Goal: Information Seeking & Learning: Learn about a topic

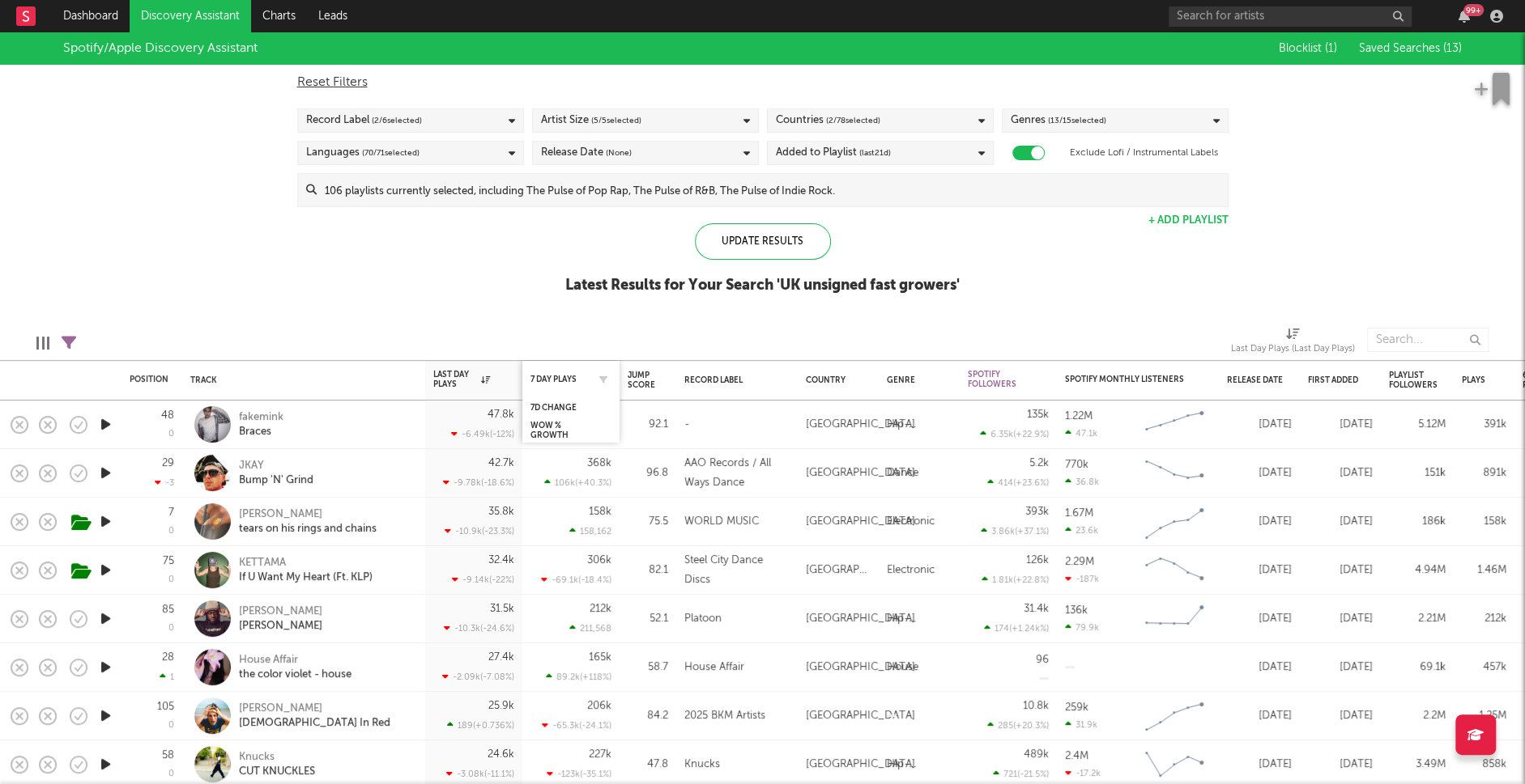
click at [539, 372] on div "7 Day Plays" at bounding box center [571, 379] width 81 height 32
click at [569, 376] on div "7 Day Plays" at bounding box center [559, 379] width 57 height 9
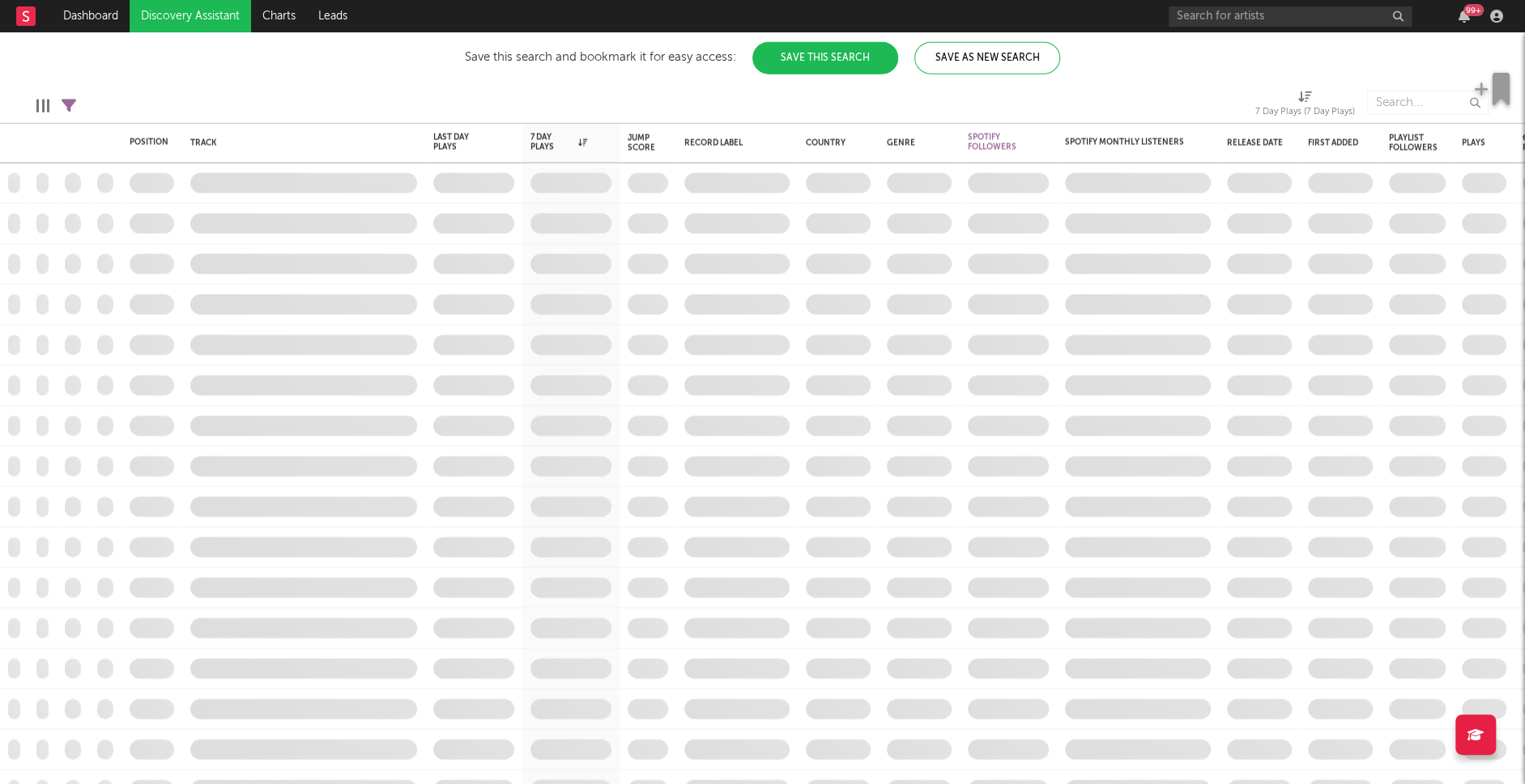
click at [204, 19] on link "Discovery Assistant" at bounding box center [190, 16] width 122 height 33
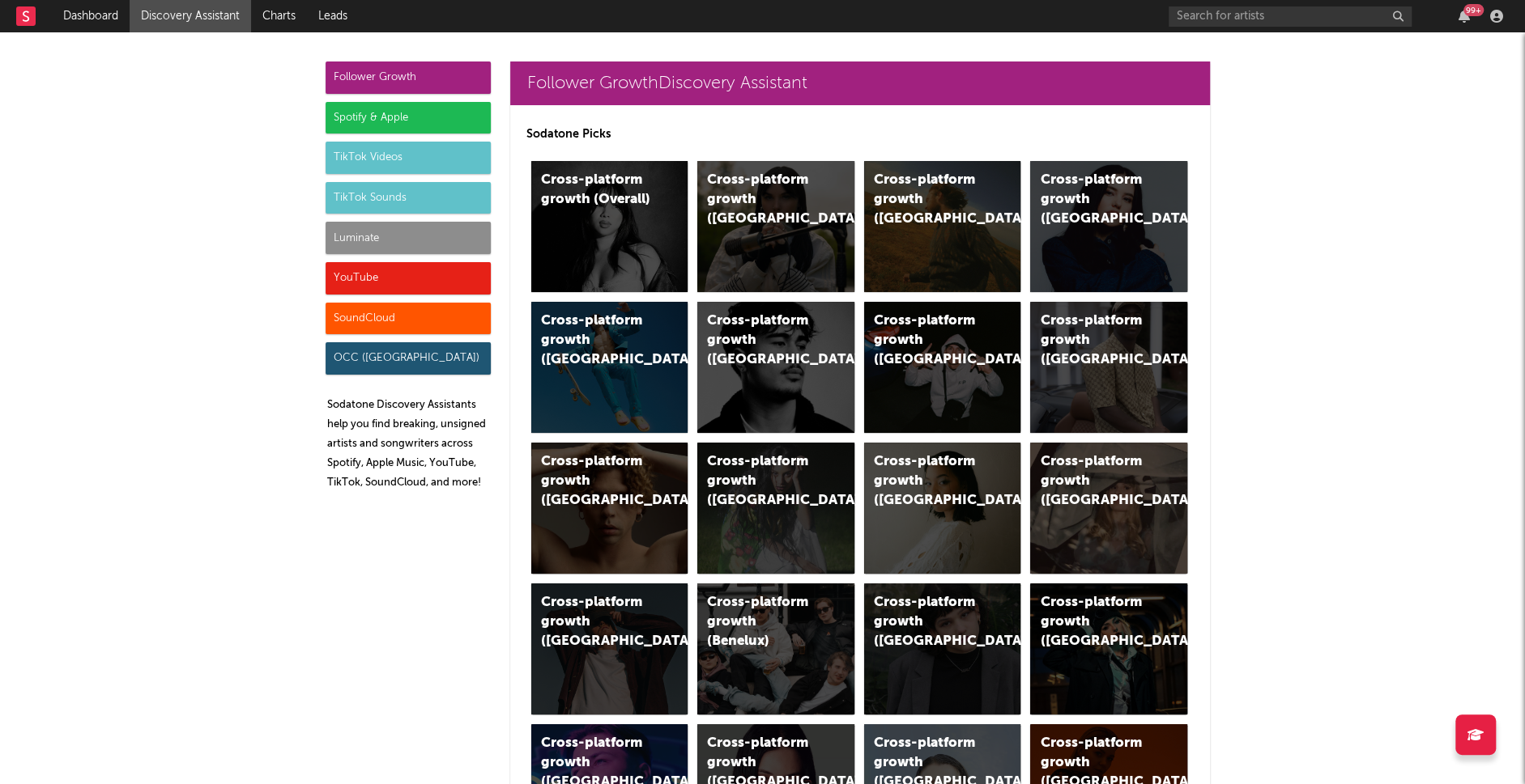
click at [364, 119] on div "Spotify & Apple" at bounding box center [408, 118] width 165 height 33
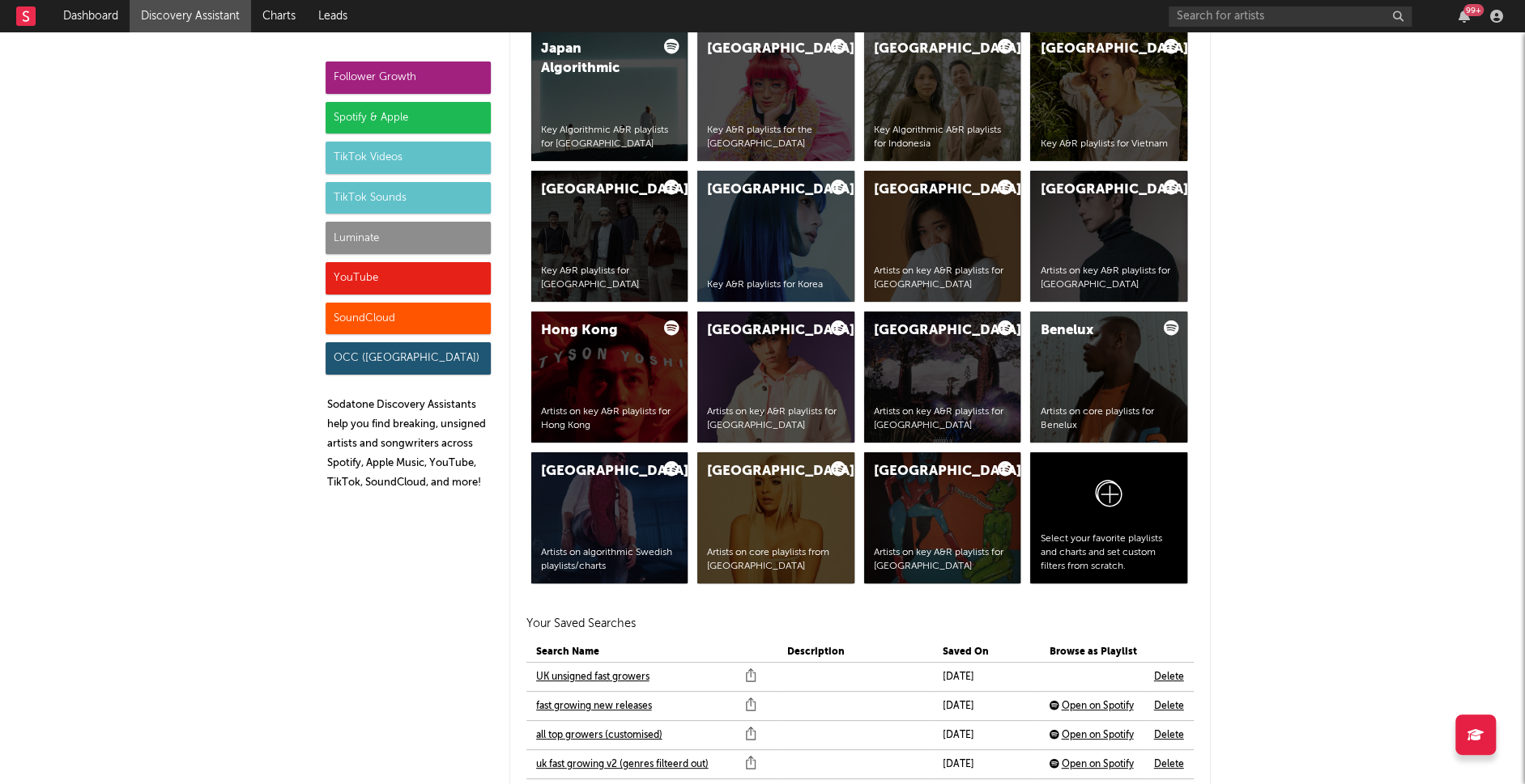
scroll to position [3417, 0]
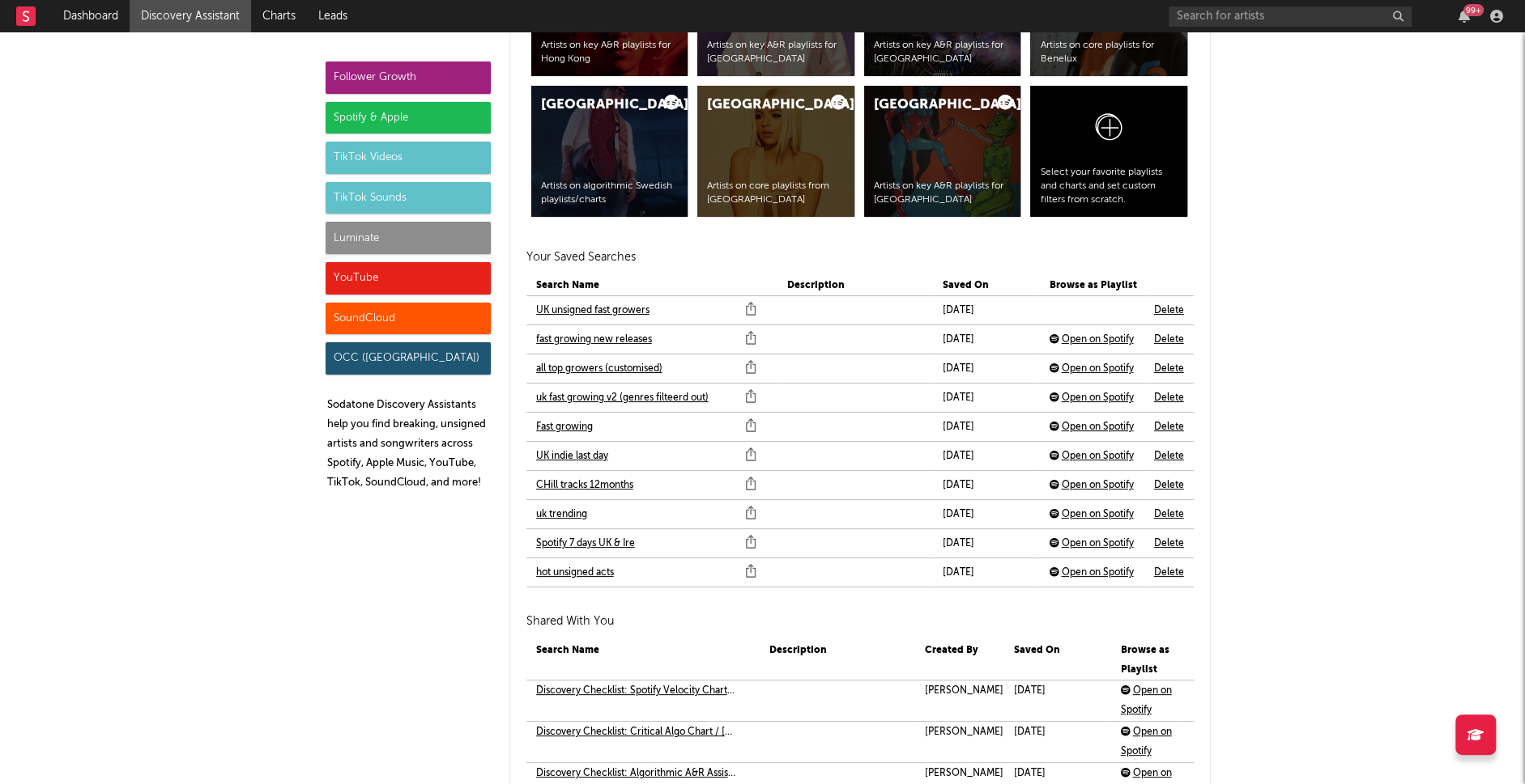
click at [635, 337] on link "fast growing new releases" at bounding box center [594, 340] width 116 height 20
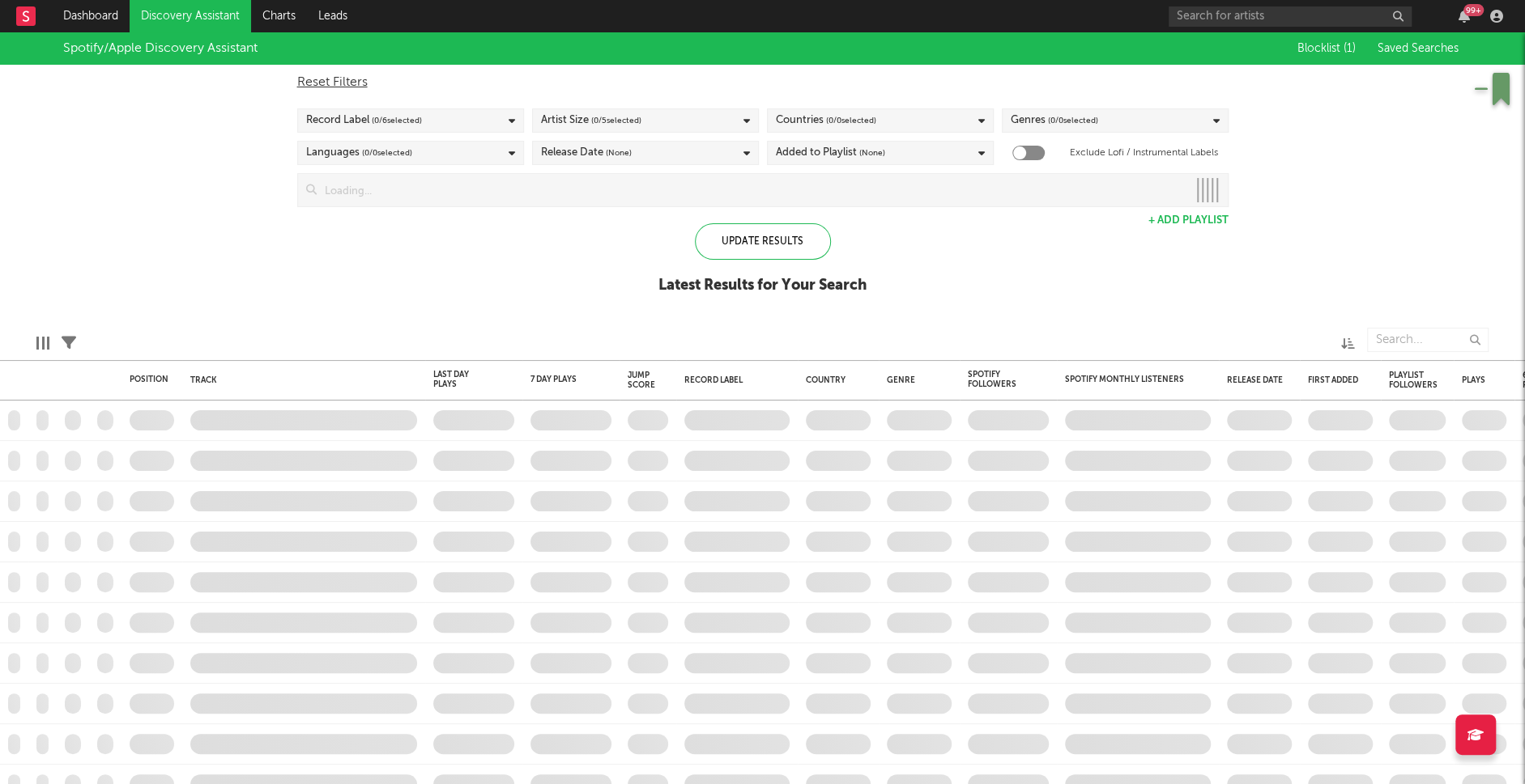
checkbox input "true"
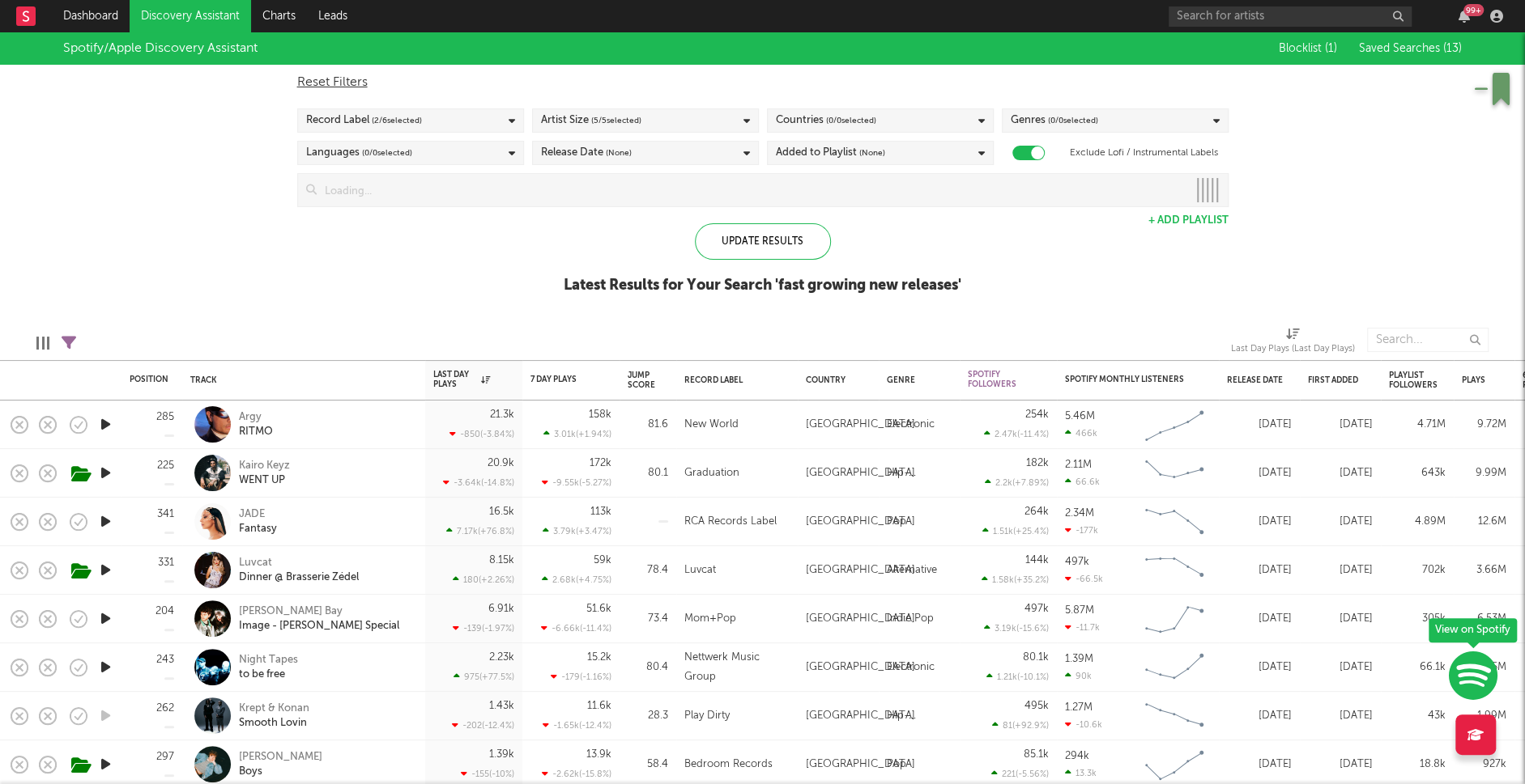
click at [389, 124] on span "( 2 / 6 selected)" at bounding box center [397, 120] width 50 height 20
click at [247, 159] on div "Spotify/Apple Discovery Assistant Blocklist ( 1 ) Saved Searches ( 13 ) Reset F…" at bounding box center [762, 172] width 1525 height 280
click at [1473, 377] on div "Plays" at bounding box center [1473, 380] width 23 height 9
